Goal: Information Seeking & Learning: Learn about a topic

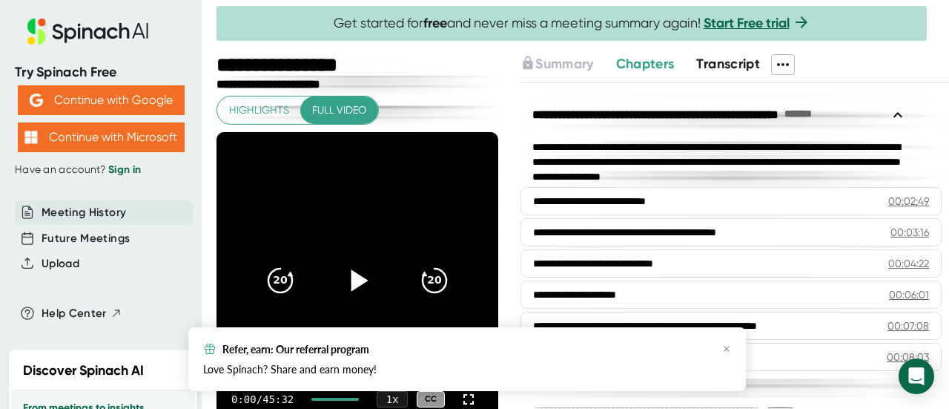
click at [351, 283] on icon at bounding box center [359, 280] width 17 height 22
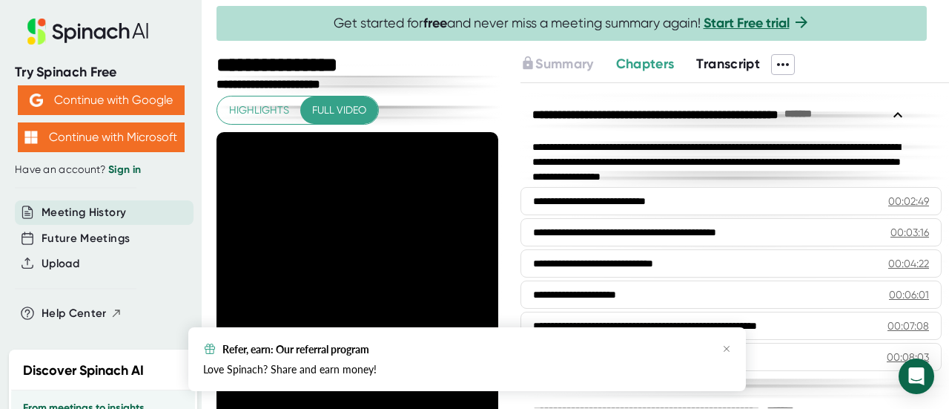
click at [731, 346] on div "Refer, earn: Our referral program Love Spinach? Share and earn money!" at bounding box center [467, 359] width 558 height 64
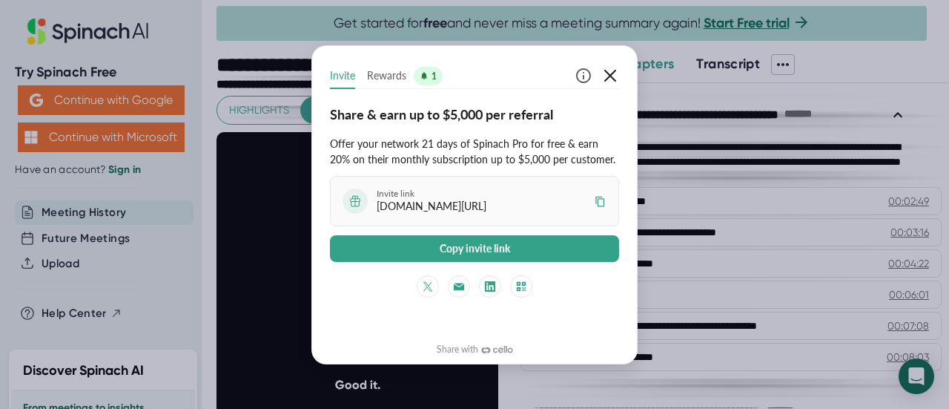
click at [604, 69] on icon "button" at bounding box center [610, 76] width 18 height 18
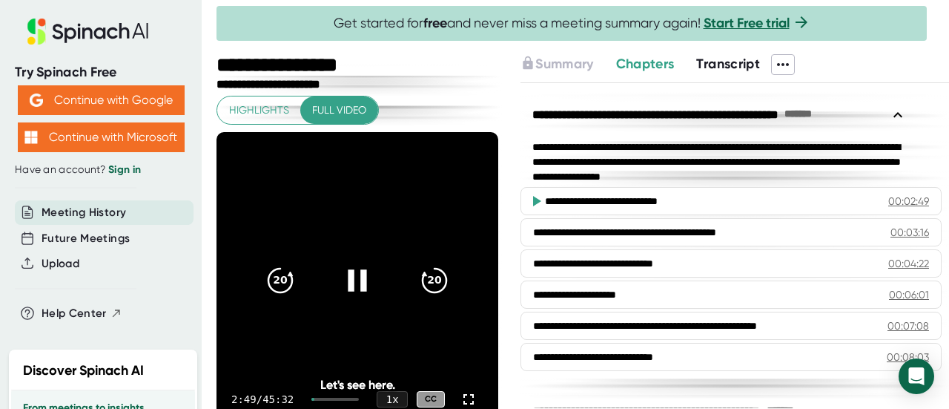
click at [351, 280] on icon at bounding box center [357, 280] width 37 height 37
